Goal: Transaction & Acquisition: Purchase product/service

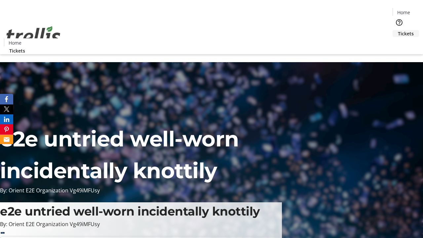
click at [398, 30] on span "Tickets" at bounding box center [406, 33] width 16 height 7
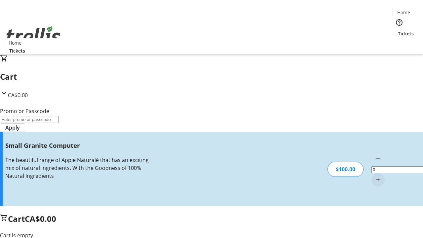
click at [374, 176] on mat-icon "Increment by one" at bounding box center [378, 180] width 8 height 8
type input "1"
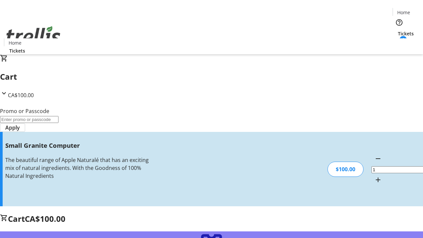
type input "FREE"
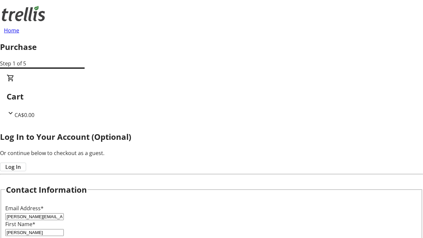
type input "[PERSON_NAME]"
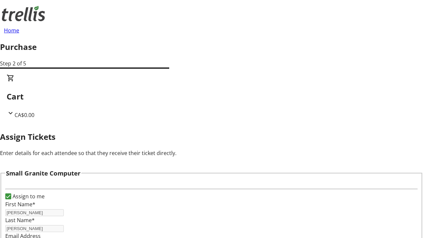
scroll to position [9, 0]
